Goal: Information Seeking & Learning: Learn about a topic

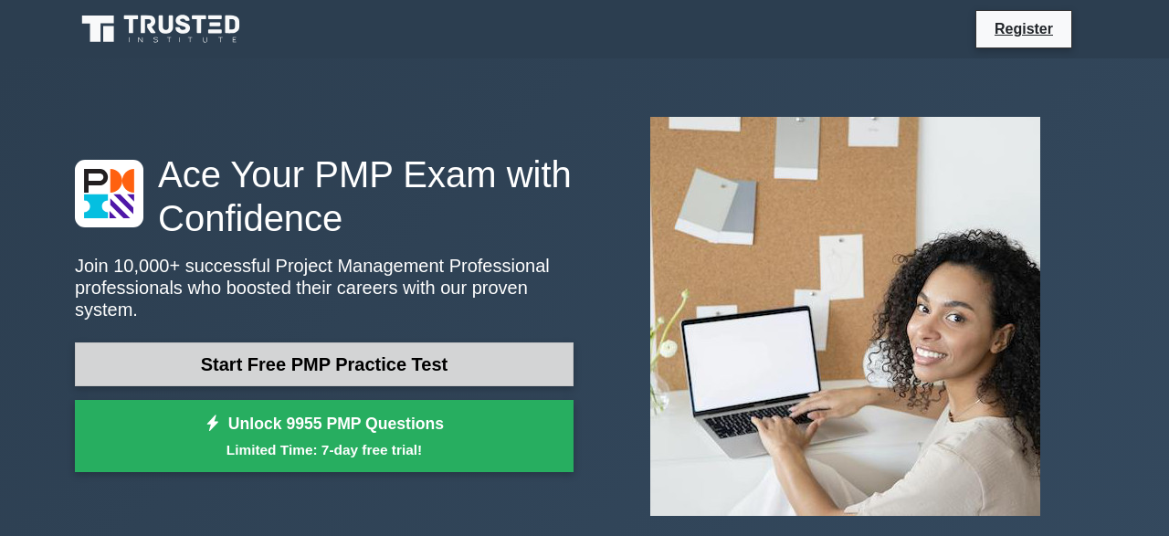
click at [343, 363] on link "Start Free PMP Practice Test" at bounding box center [324, 365] width 499 height 44
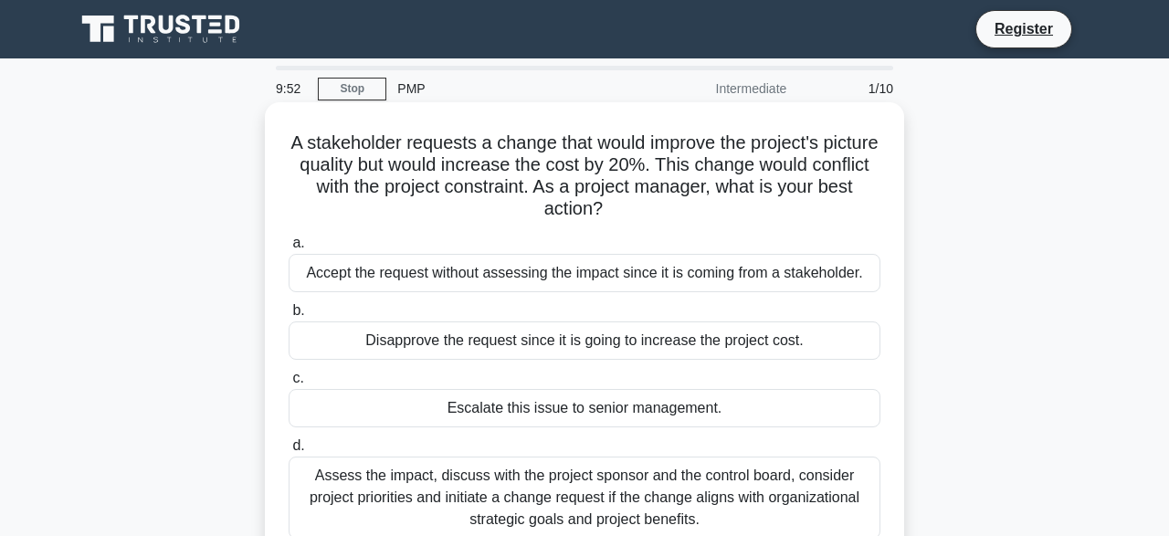
click at [699, 213] on h5 "A stakeholder requests a change that would improve the project's picture qualit…" at bounding box center [584, 177] width 595 height 90
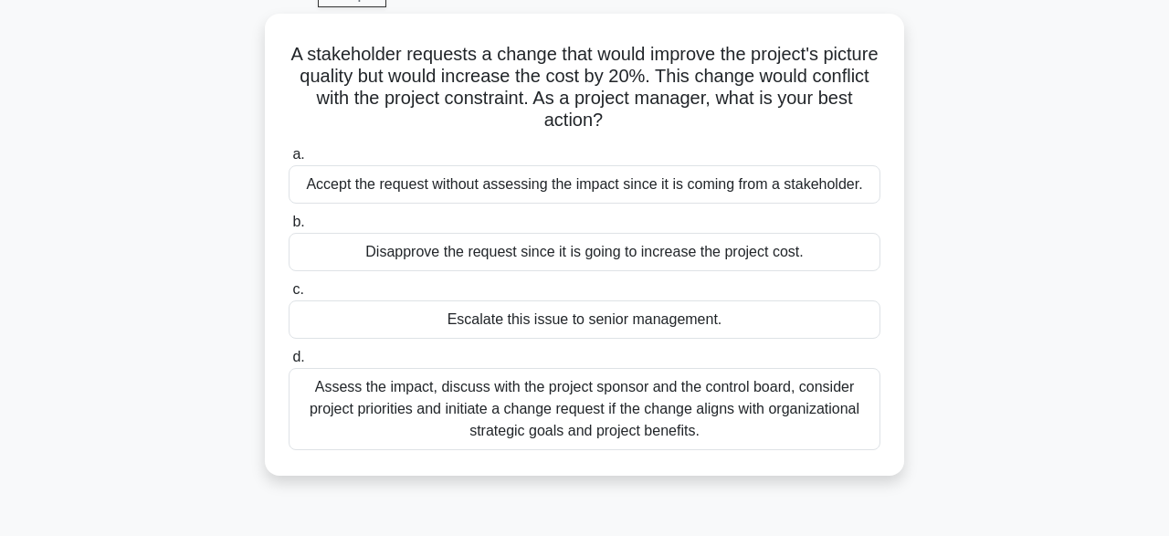
scroll to position [100, 0]
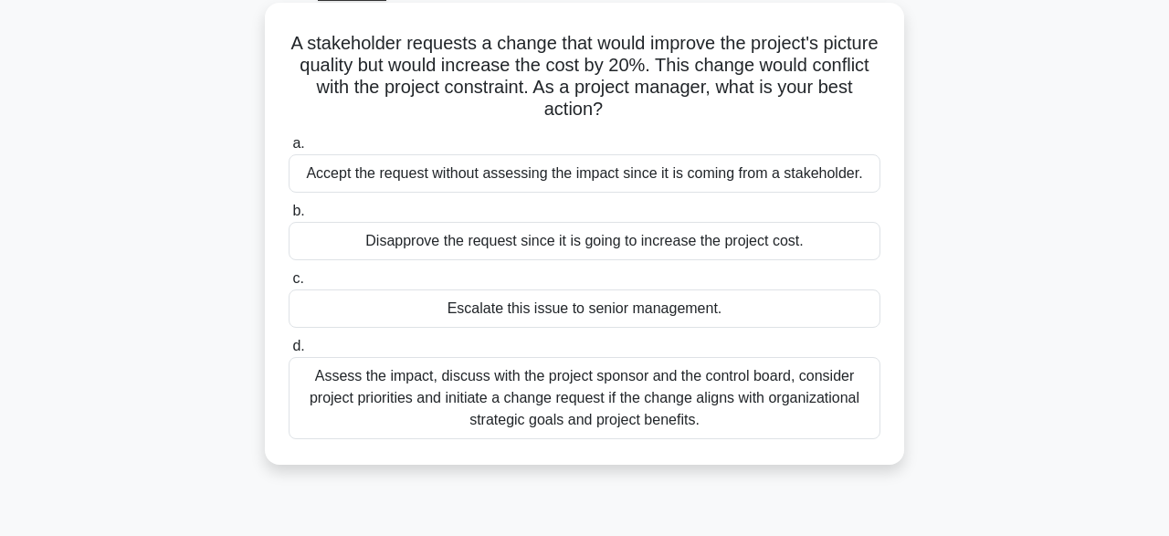
click at [664, 413] on div "Assess the impact, discuss with the project sponsor and the control board, cons…" at bounding box center [585, 398] width 592 height 82
click at [289, 353] on input "d. Assess the impact, discuss with the project sponsor and the control board, c…" at bounding box center [289, 347] width 0 height 12
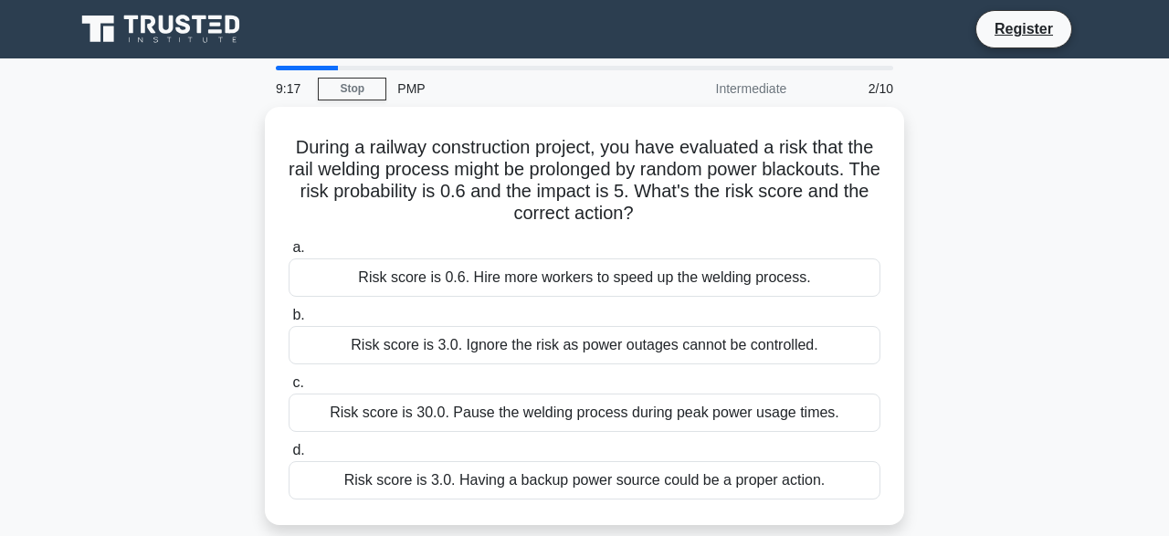
scroll to position [0, 0]
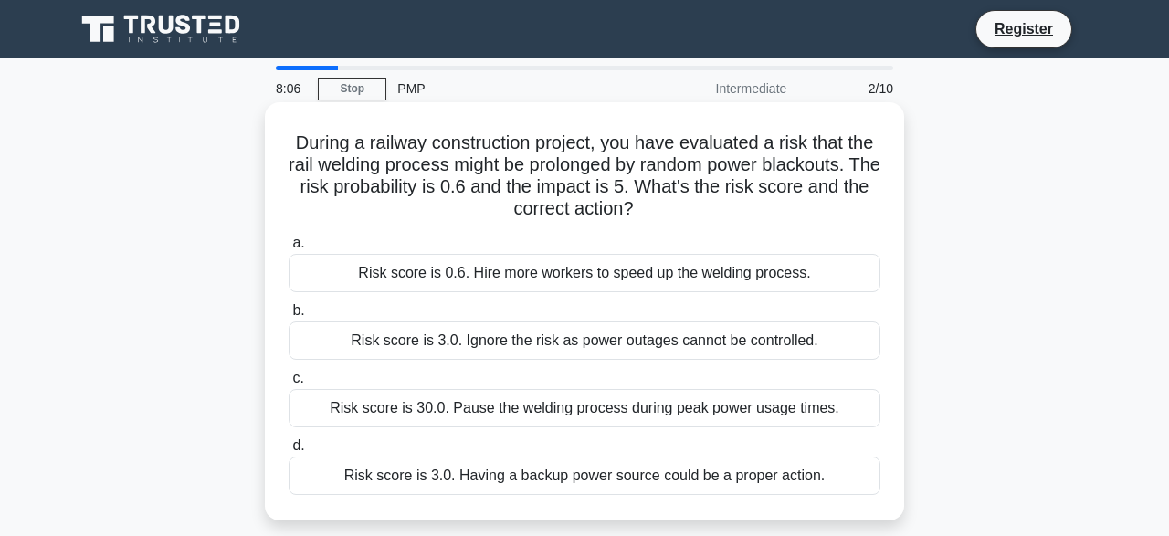
click at [598, 483] on div "Risk score is 3.0. Having a backup power source could be a proper action." at bounding box center [585, 476] width 592 height 38
click at [289, 452] on input "d. Risk score is 3.0. Having a backup power source could be a proper action." at bounding box center [289, 446] width 0 height 12
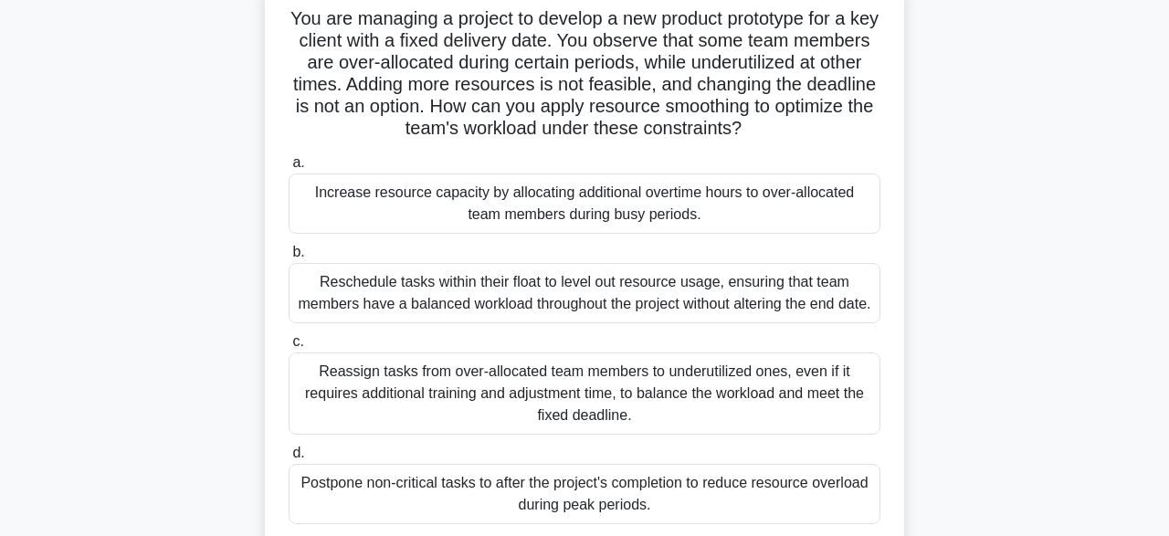
scroll to position [130, 0]
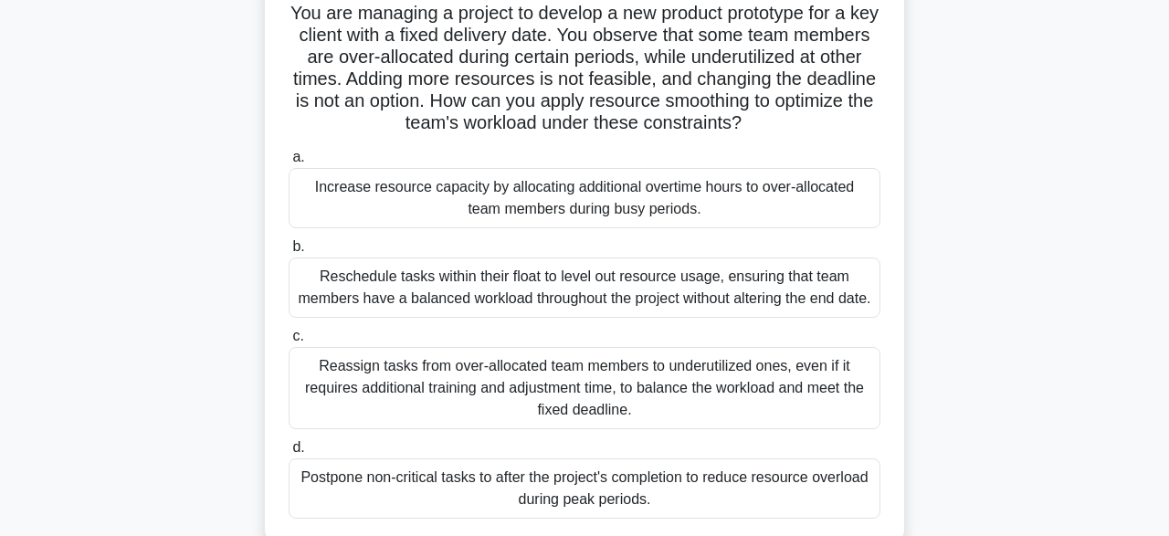
click at [660, 416] on div "Reassign tasks from over-allocated team members to underutilized ones, even if …" at bounding box center [585, 388] width 592 height 82
click at [289, 343] on input "c. Reassign tasks from over-allocated team members to underutilized ones, even …" at bounding box center [289, 337] width 0 height 12
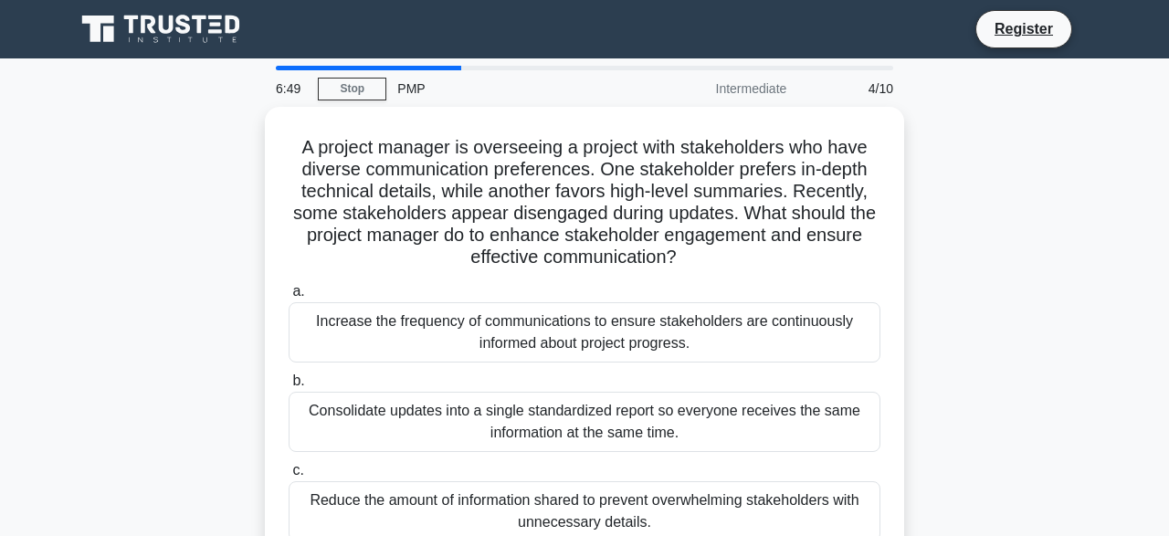
scroll to position [0, 0]
click at [1016, 451] on div "A project manager is overseeing a project with stakeholders who have diverse co…" at bounding box center [584, 393] width 1041 height 572
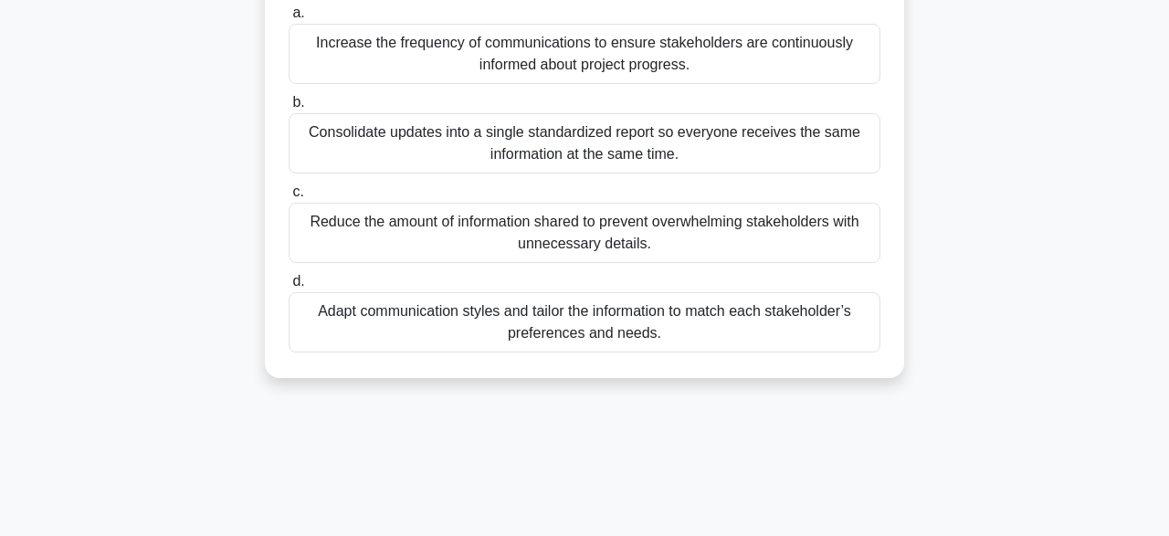
scroll to position [285, 0]
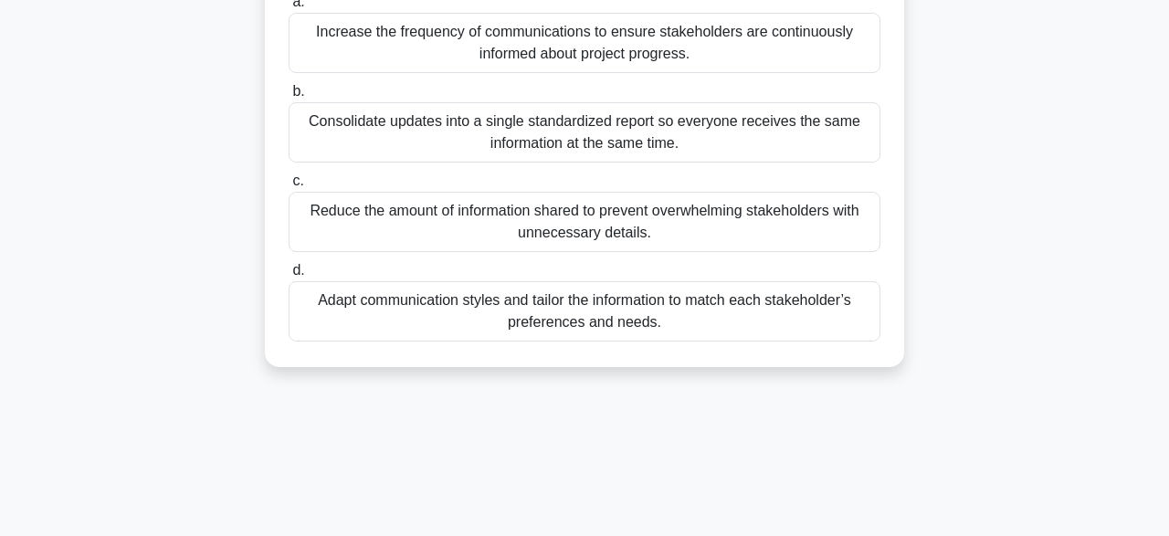
click at [748, 313] on div "Adapt communication styles and tailor the information to match each stakeholder…" at bounding box center [585, 311] width 592 height 60
click at [289, 277] on input "d. Adapt communication styles and tailor the information to match each stakehol…" at bounding box center [289, 271] width 0 height 12
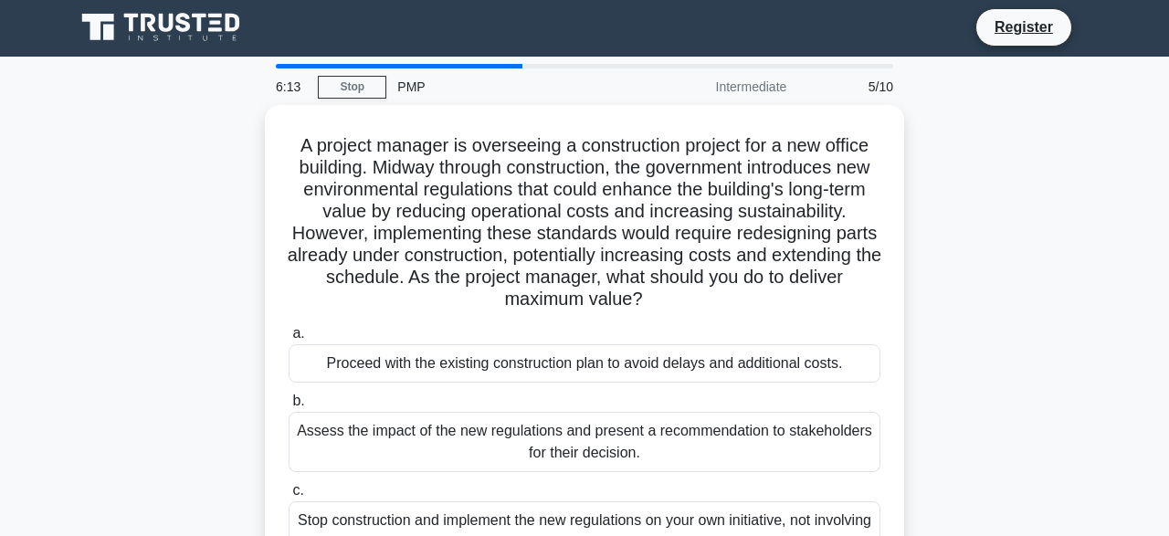
scroll to position [0, 0]
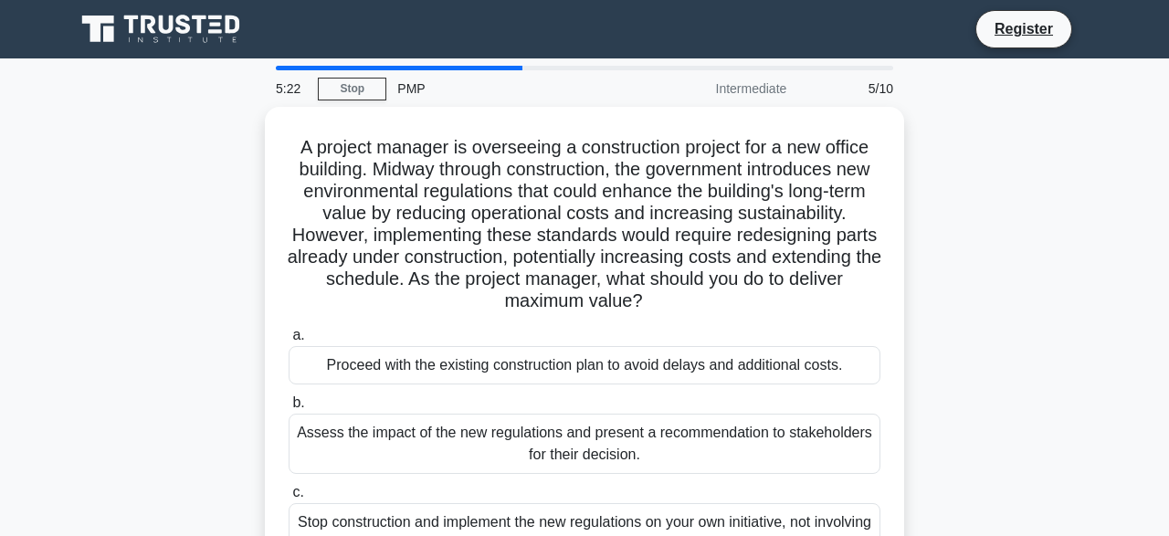
click at [981, 303] on div "A project manager is overseeing a construction project for a new office buildin…" at bounding box center [584, 415] width 1041 height 616
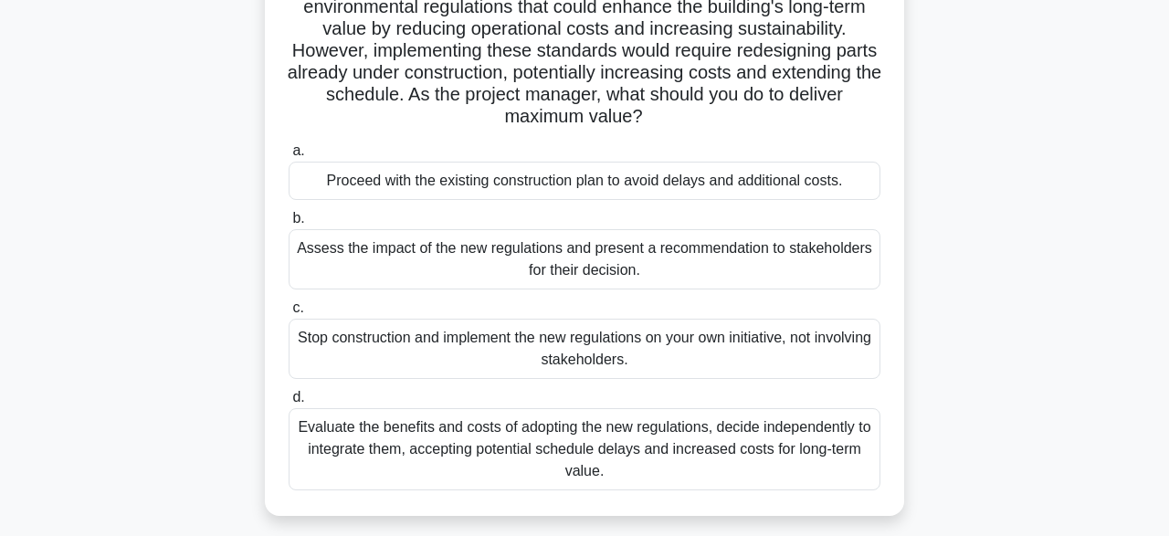
scroll to position [190, 0]
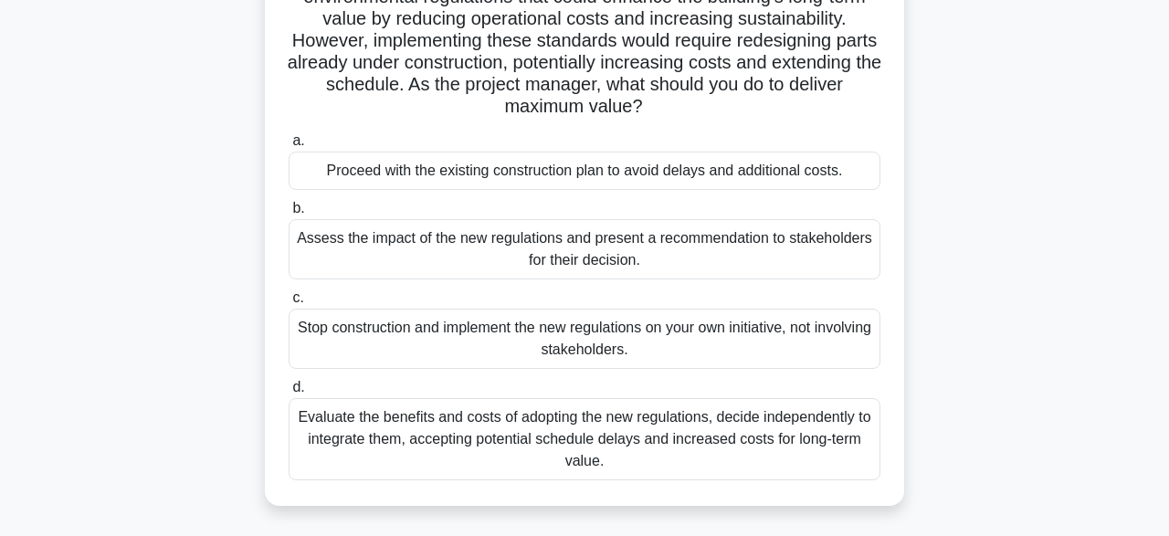
click at [657, 259] on div "Assess the impact of the new regulations and present a recommendation to stakeh…" at bounding box center [585, 249] width 592 height 60
click at [289, 215] on input "b. Assess the impact of the new regulations and present a recommendation to sta…" at bounding box center [289, 209] width 0 height 12
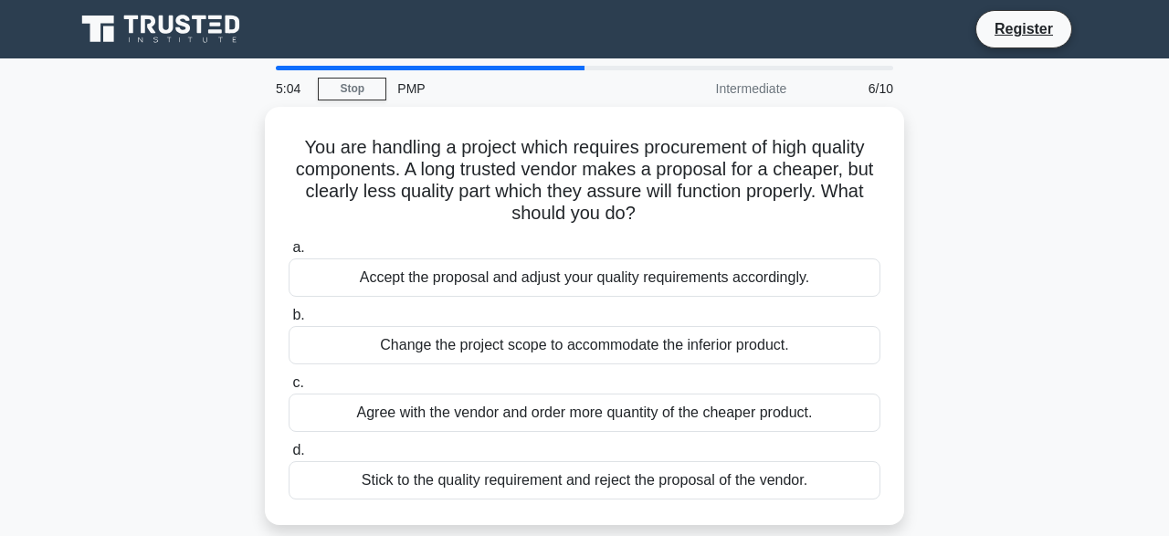
scroll to position [0, 0]
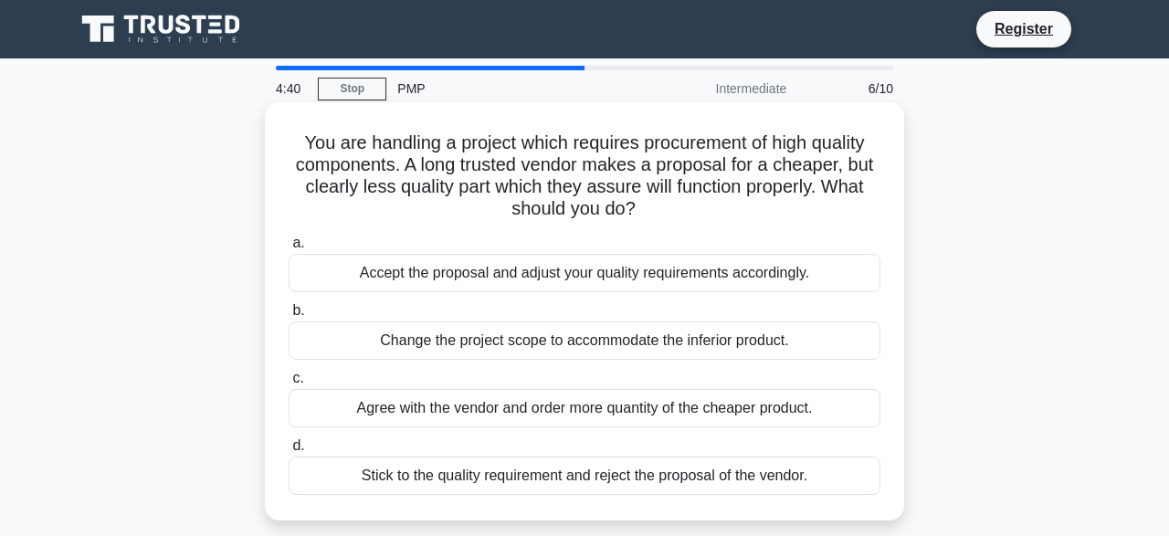
click at [563, 473] on div "Stick to the quality requirement and reject the proposal of the vendor." at bounding box center [585, 476] width 592 height 38
click at [289, 452] on input "d. Stick to the quality requirement and reject the proposal of the vendor." at bounding box center [289, 446] width 0 height 12
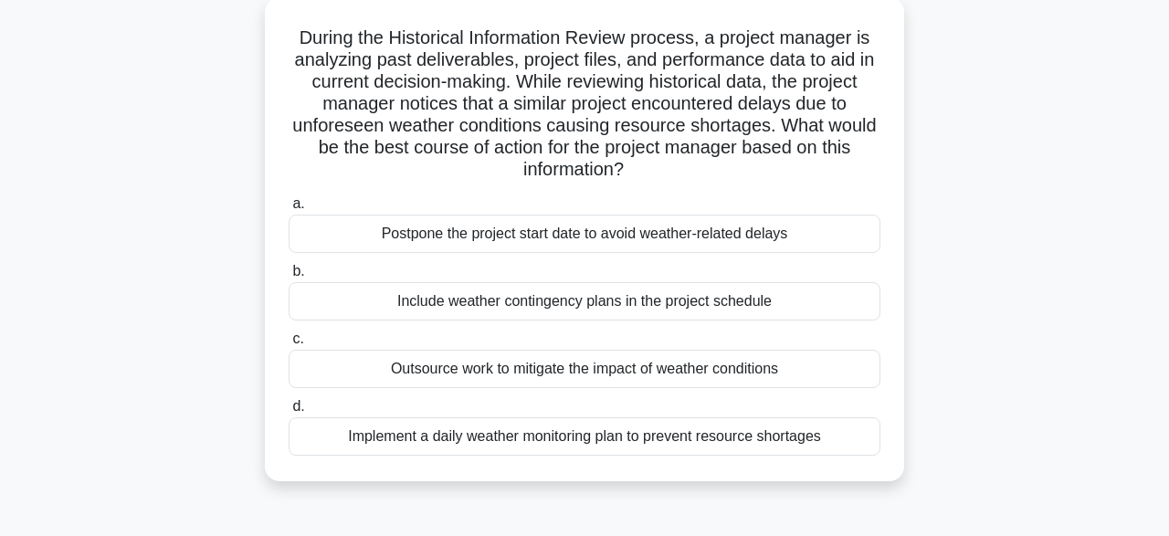
scroll to position [142, 0]
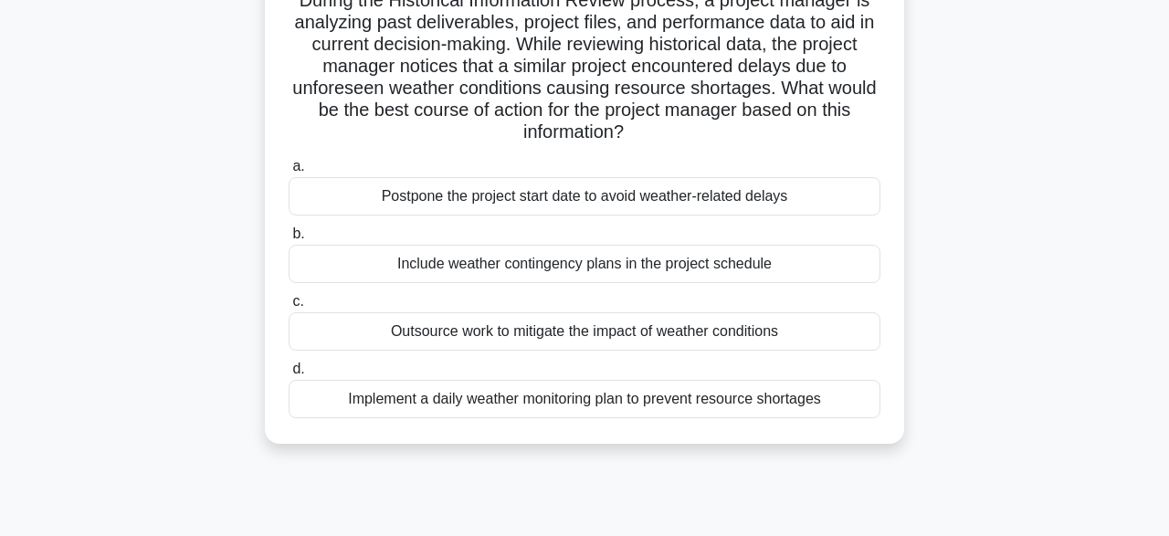
click at [566, 262] on div "Include weather contingency plans in the project schedule" at bounding box center [585, 264] width 592 height 38
click at [289, 240] on input "b. Include weather contingency plans in the project schedule" at bounding box center [289, 234] width 0 height 12
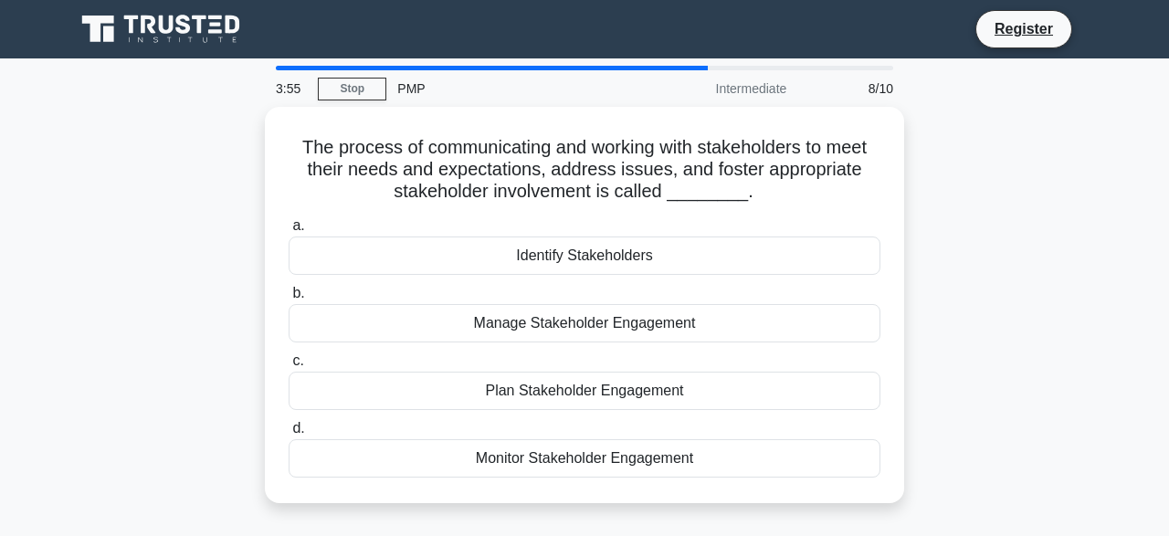
scroll to position [0, 0]
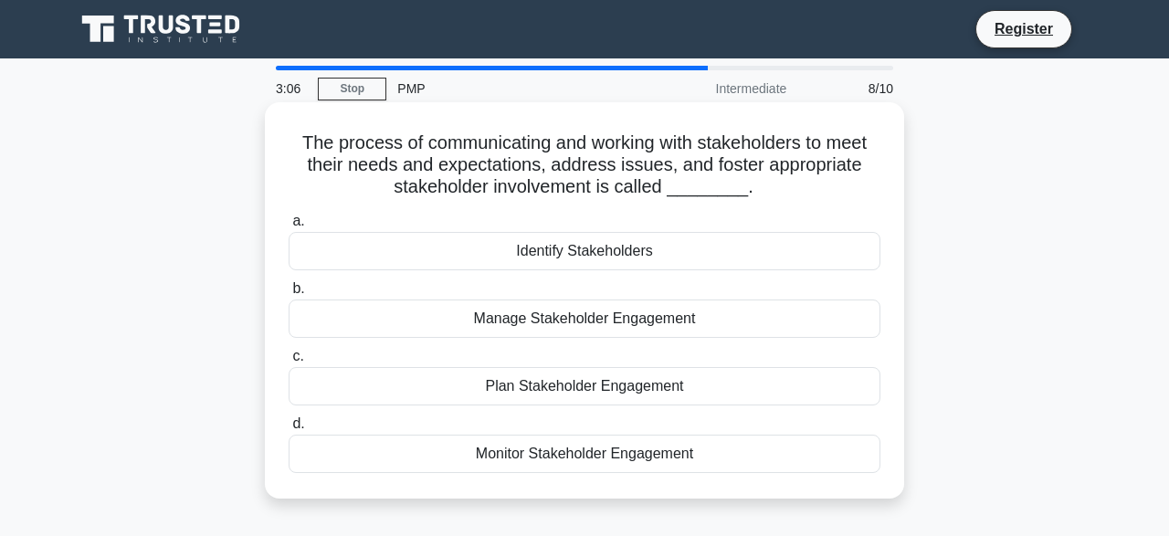
click at [615, 315] on div "Manage Stakeholder Engagement" at bounding box center [585, 319] width 592 height 38
click at [289, 295] on input "b. Manage Stakeholder Engagement" at bounding box center [289, 289] width 0 height 12
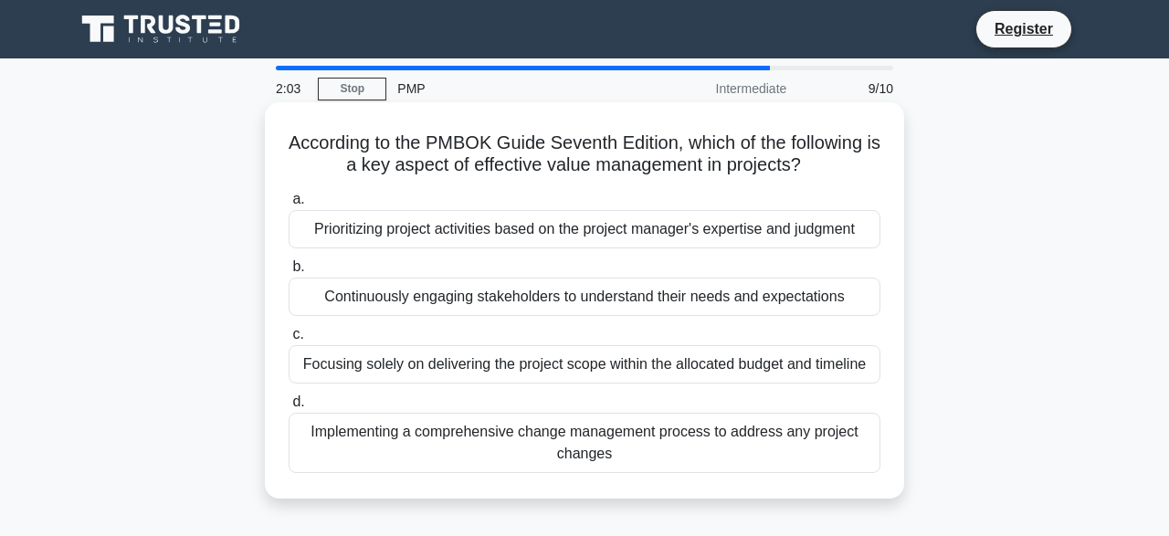
click at [584, 373] on div "Focusing solely on delivering the project scope within the allocated budget and…" at bounding box center [585, 364] width 592 height 38
click at [289, 341] on input "c. Focusing solely on delivering the project scope within the allocated budget …" at bounding box center [289, 335] width 0 height 12
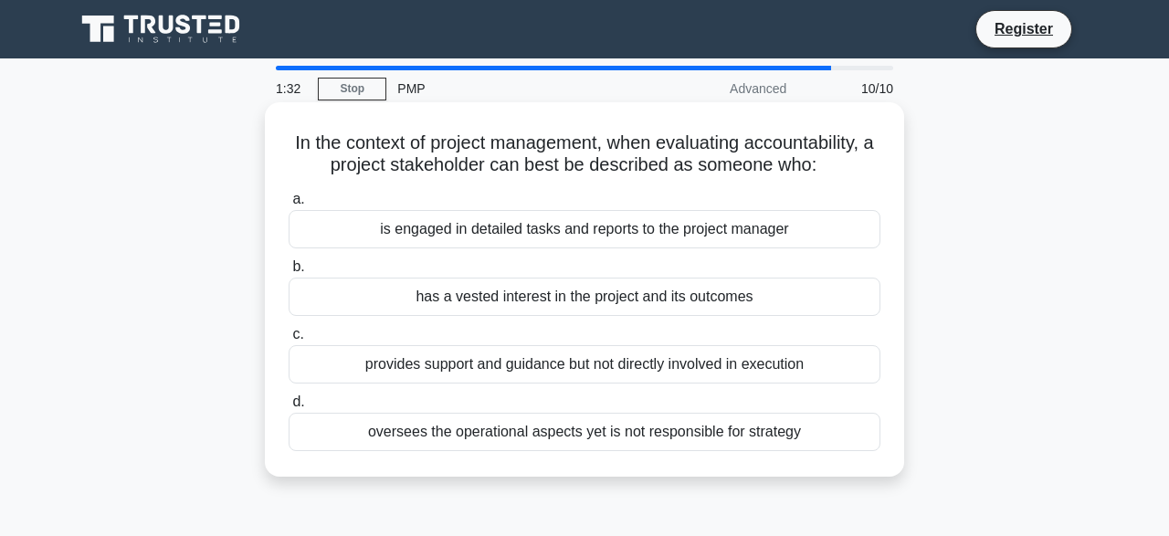
click at [629, 301] on div "has a vested interest in the project and its outcomes" at bounding box center [585, 297] width 592 height 38
click at [289, 273] on input "b. has a vested interest in the project and its outcomes" at bounding box center [289, 267] width 0 height 12
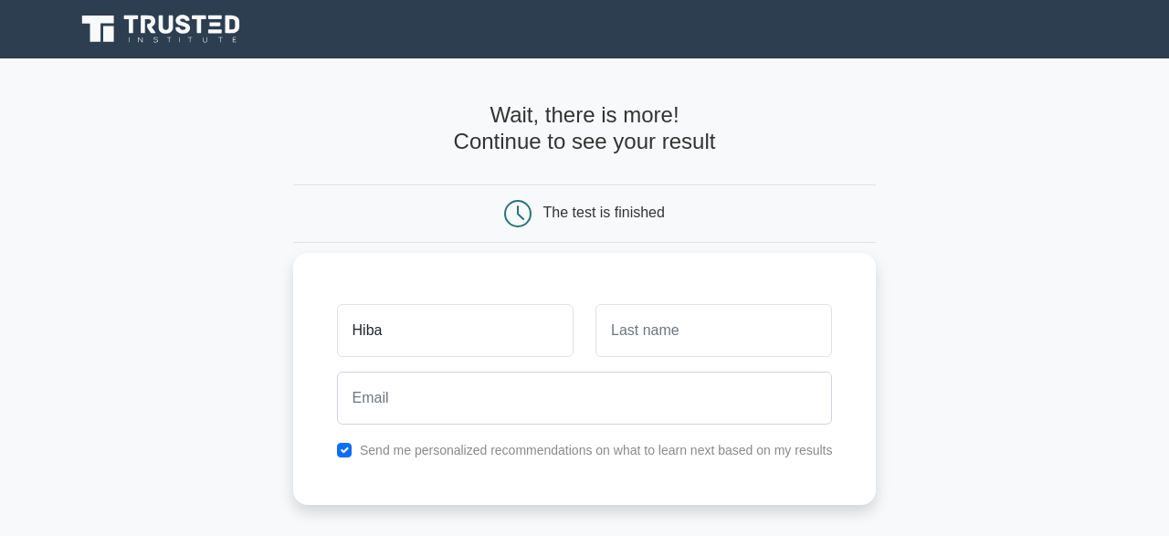
type input "Hiba"
click at [821, 340] on input "text" at bounding box center [713, 330] width 237 height 53
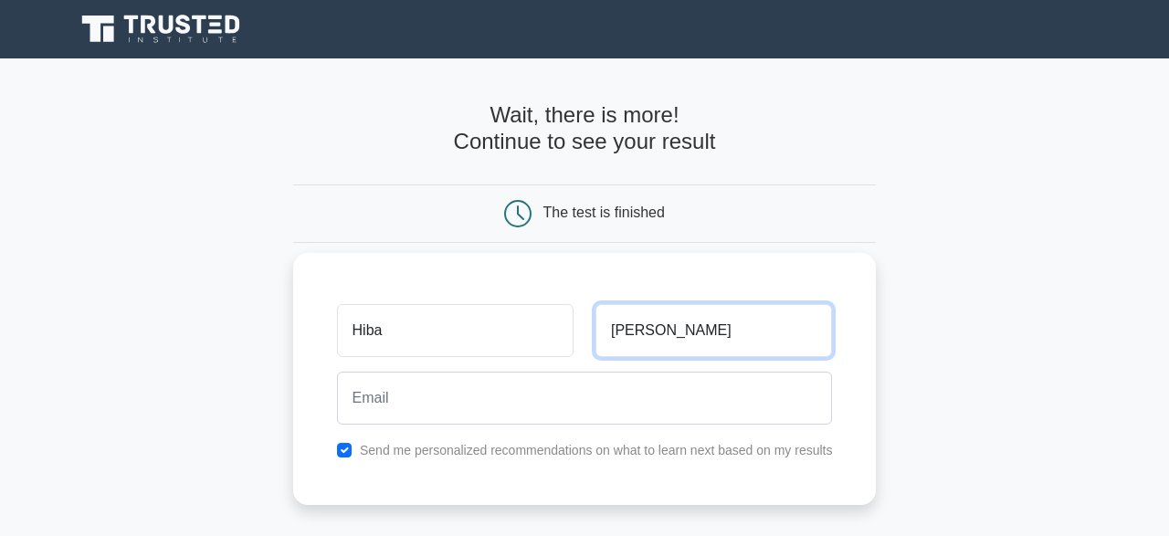
type input "Ahmed"
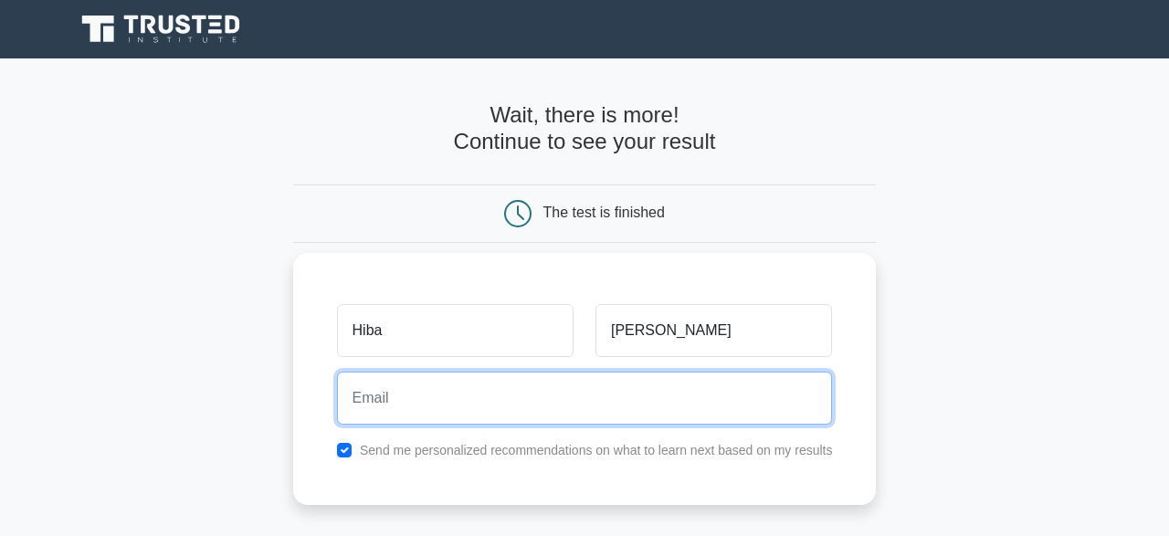
click at [704, 411] on input "email" at bounding box center [585, 398] width 496 height 53
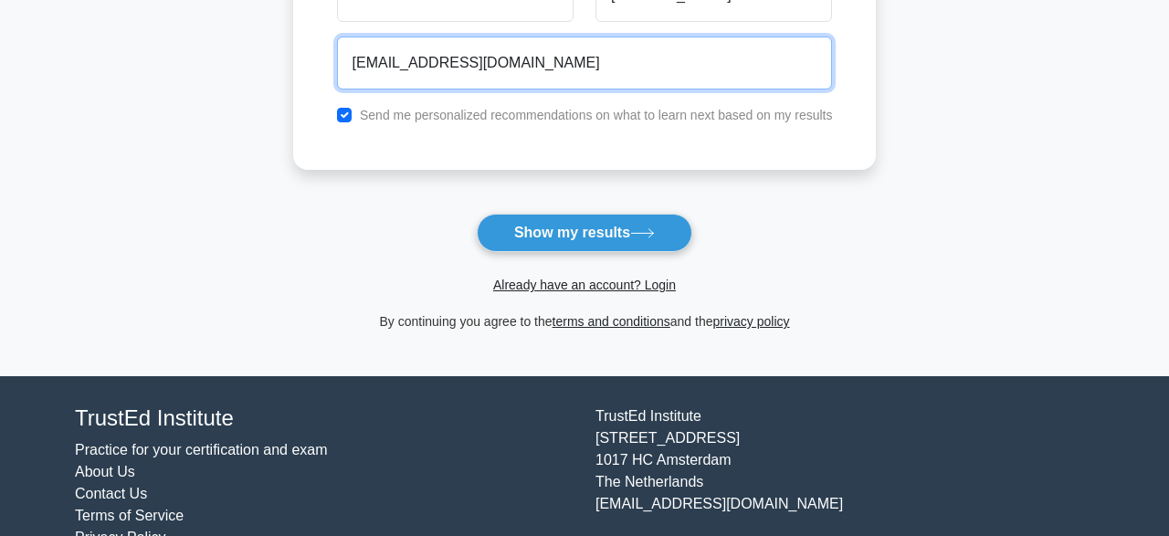
scroll to position [379, 0]
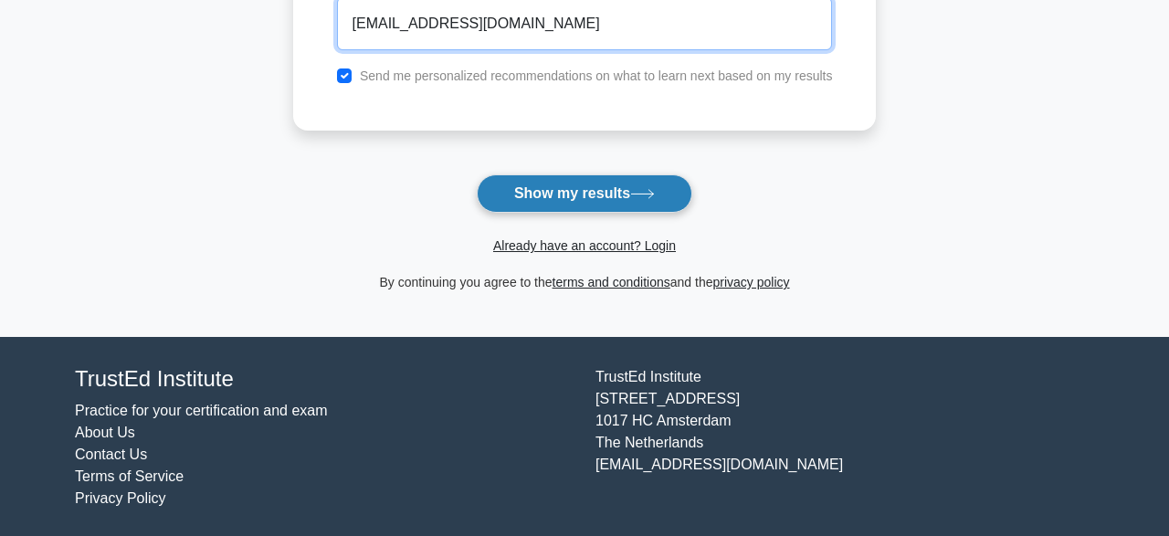
type input "elsheikhhiba5@gmail.com"
click at [562, 192] on button "Show my results" at bounding box center [585, 193] width 216 height 38
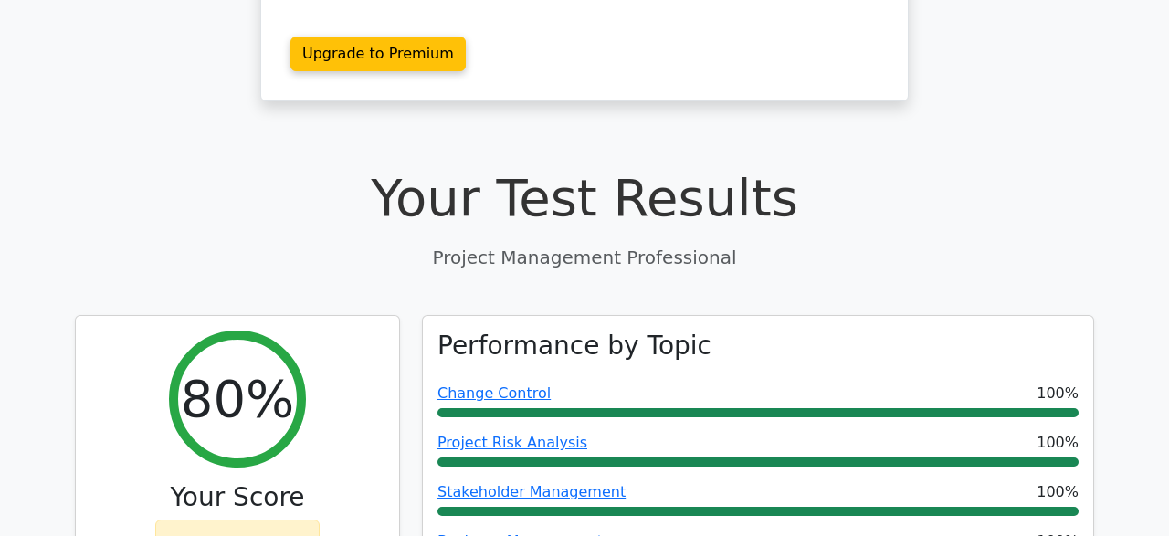
scroll to position [504, 0]
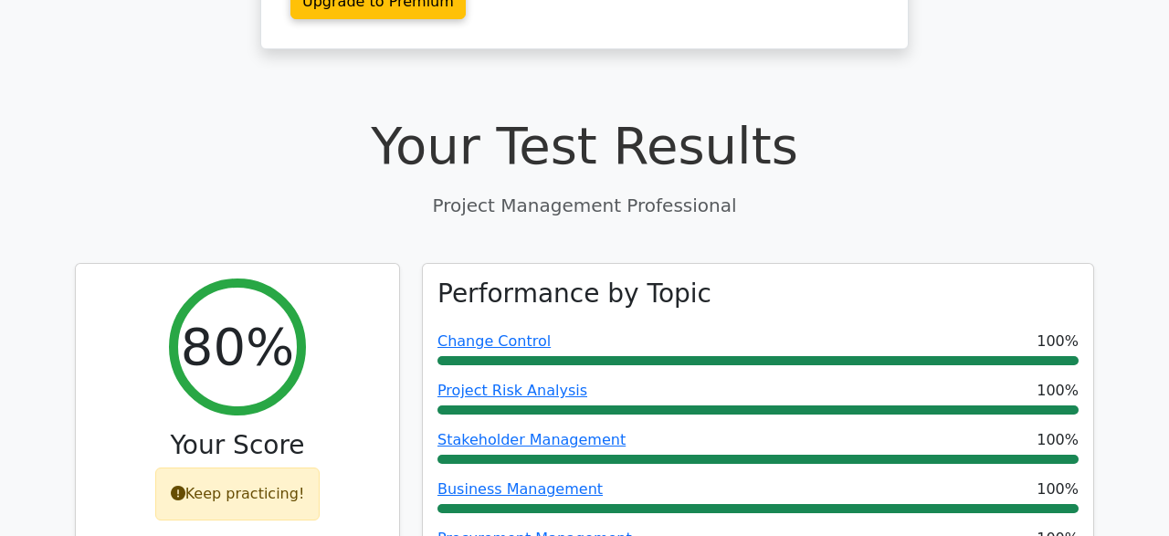
click at [1017, 115] on h1 "Your Test Results" at bounding box center [584, 145] width 1019 height 61
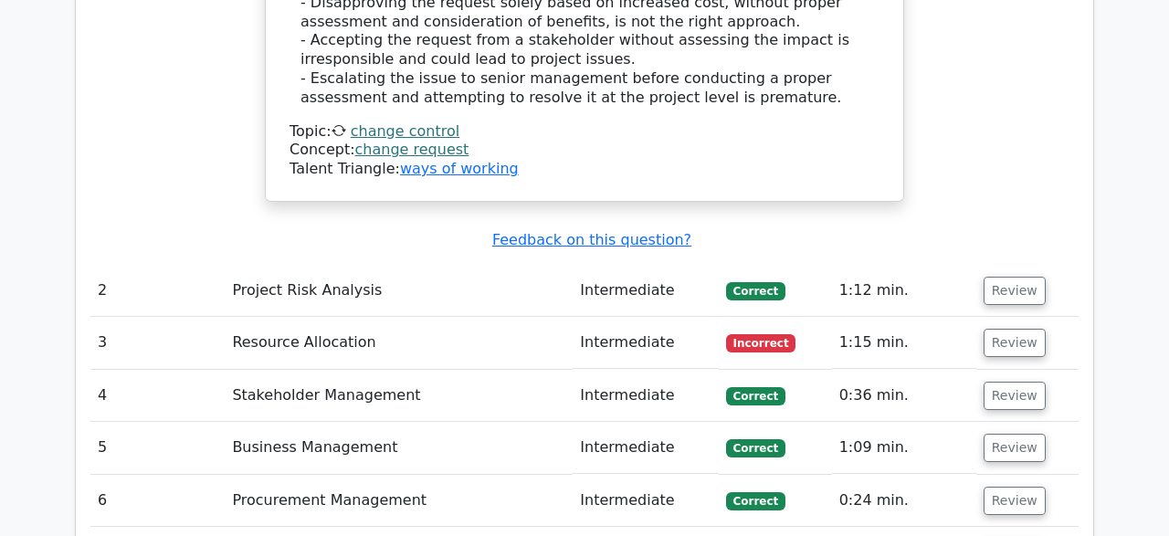
scroll to position [2404, 0]
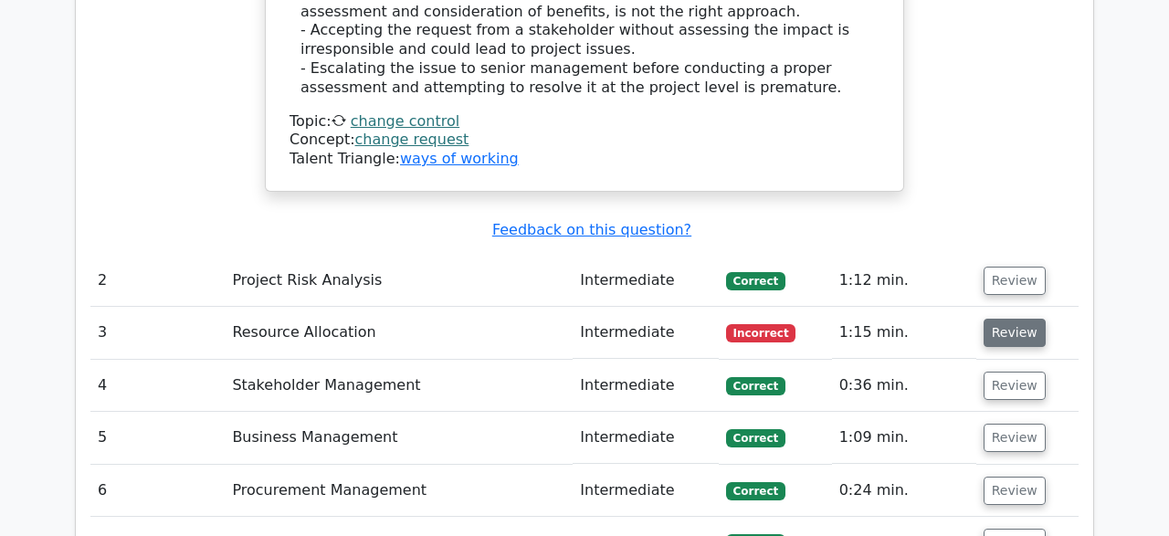
click at [1008, 319] on button "Review" at bounding box center [1015, 333] width 62 height 28
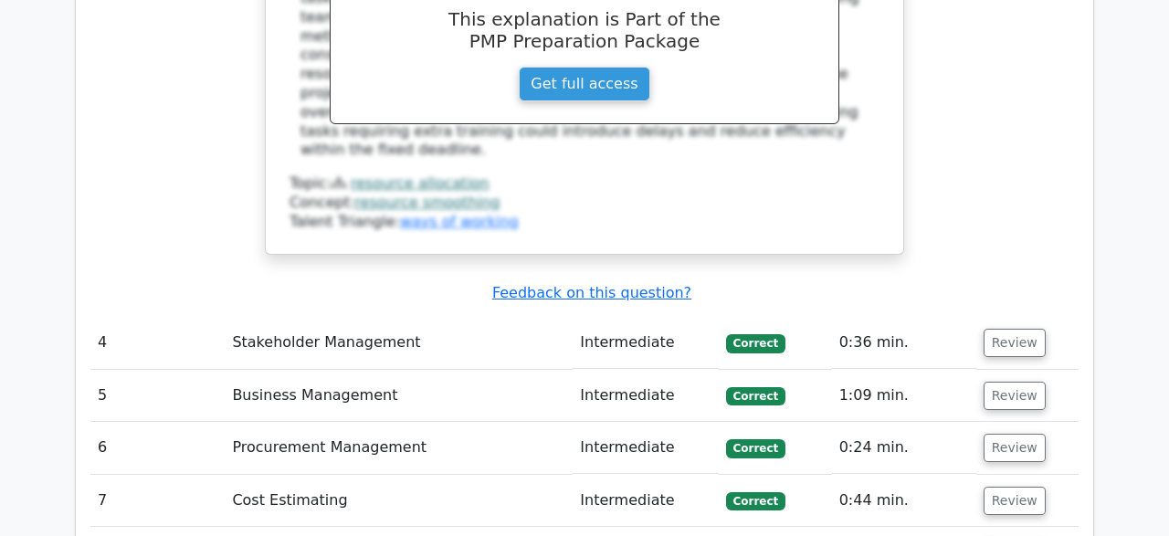
scroll to position [3544, 0]
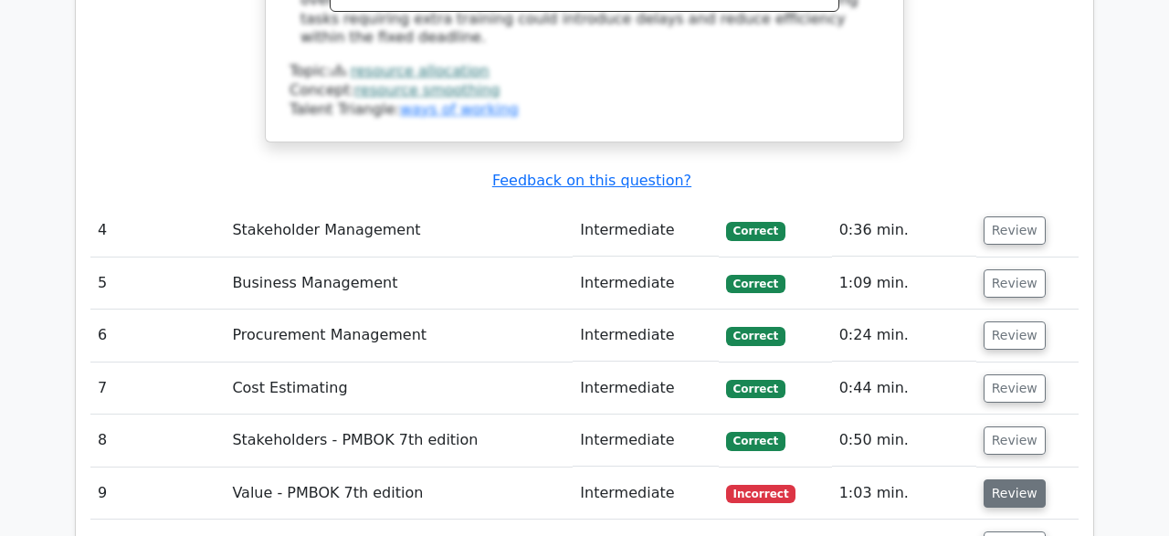
click at [1022, 480] on button "Review" at bounding box center [1015, 494] width 62 height 28
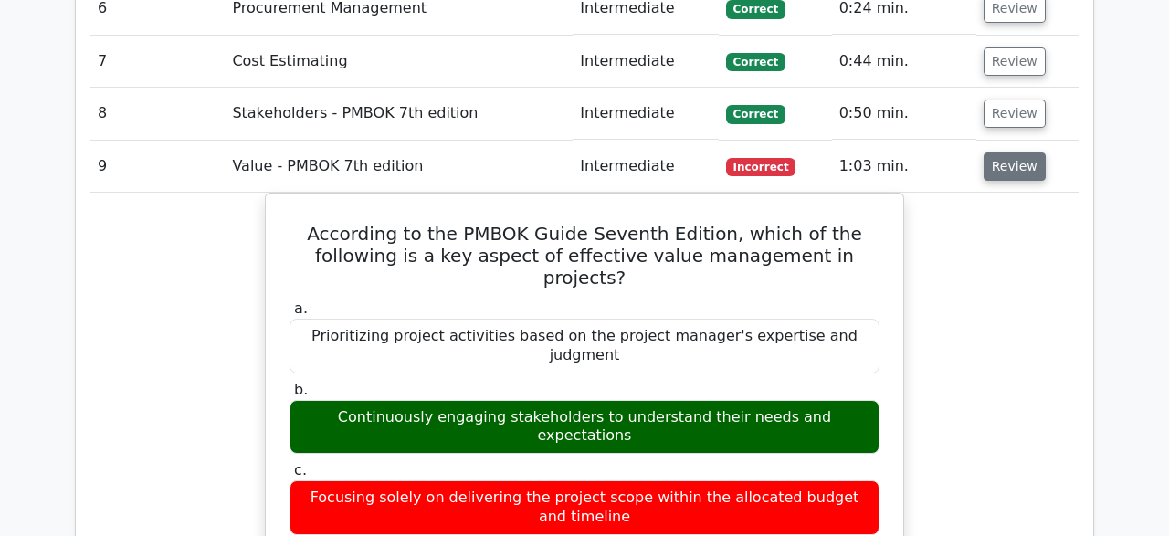
scroll to position [3876, 0]
